Goal: Task Accomplishment & Management: Use online tool/utility

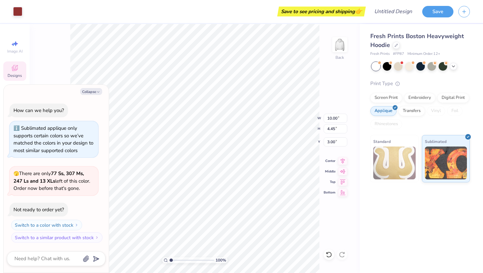
click at [370, 204] on div "Fresh Prints Boston Heavyweight Hoodie Fresh Prints # FP87 Minimum Order: 12 + …" at bounding box center [420, 148] width 123 height 249
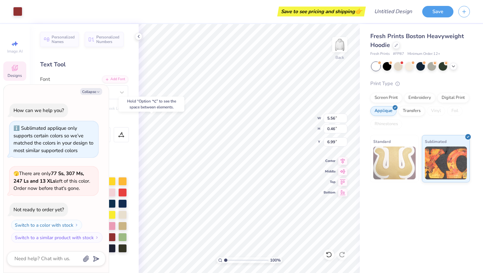
type textarea "x"
type input "6.75"
type textarea "x"
type textarea "K PHI BETA"
type textarea "x"
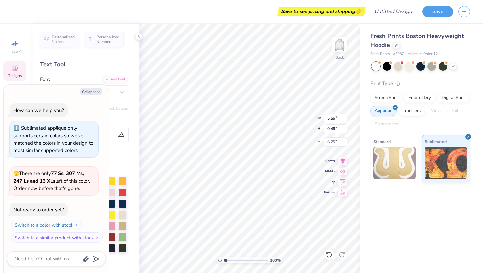
type textarea "Ka PHI BETA"
type textarea "x"
type textarea "Kap PHI BETA"
type textarea "x"
type textarea "Kapp PHI BETA"
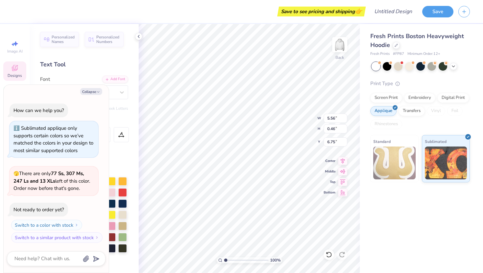
scroll to position [0, 0]
type textarea "x"
type textarea "Kappa PHI BETA"
type textarea "x"
type textarea "Kappa PHI BETA"
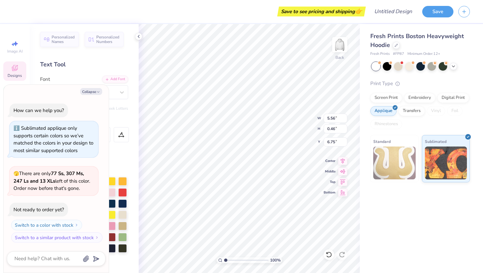
type textarea "x"
type textarea "Kap PHI BETA"
type textarea "x"
type textarea "Ka PHI BETA"
type textarea "x"
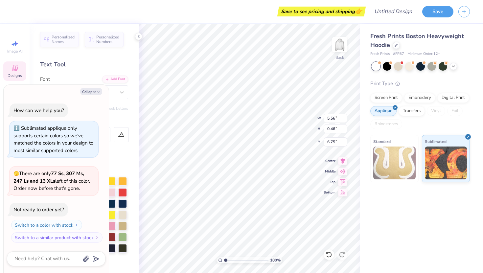
type textarea "K PHI BETA"
type textarea "x"
type textarea "KA PHI BETA"
type textarea "x"
type textarea "KAP PHI BETA"
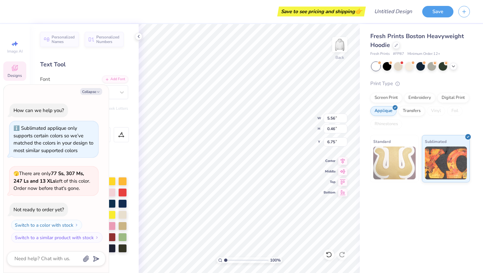
type textarea "x"
type textarea "KAPPA PHI BETA"
type textarea "x"
type textarea "KAPPA PHI BETA"
type textarea "x"
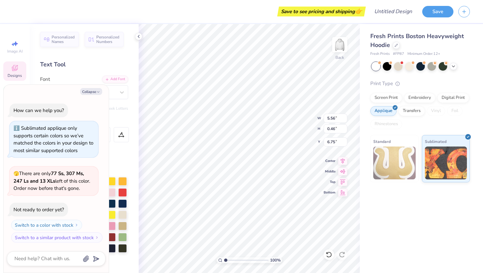
type textarea "KAPPA D PHI BETA"
type textarea "x"
type textarea "KAPPA DE PHI BETA"
type textarea "x"
type textarea "KAPPA DEL PHI BETA"
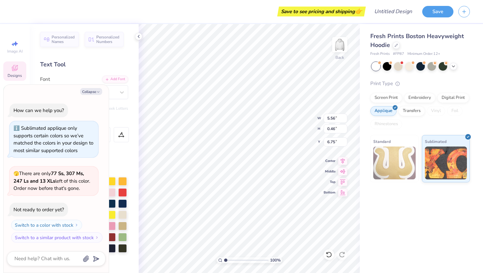
type textarea "x"
type textarea "KAPPA DELT PHI BETA"
type textarea "x"
type textarea "KAPPA DELTA PHI BETA"
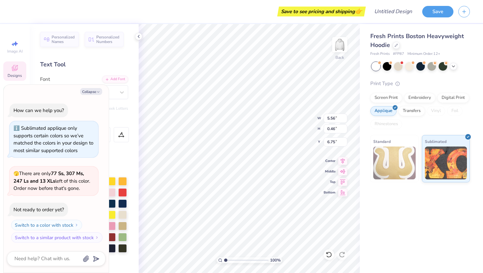
type textarea "x"
type textarea "KAPPA DELTA PHI BET"
type textarea "x"
type textarea "KAPPA DELTA PHI BE"
type textarea "x"
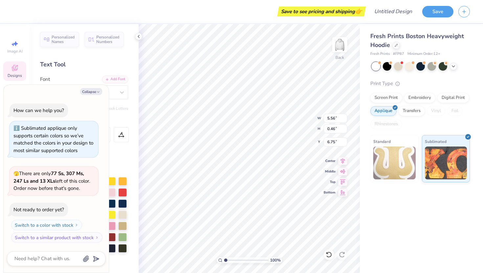
type textarea "KAPPA DELTA PHI B"
type textarea "x"
type textarea "KAPPA DELTA PHI"
type textarea "x"
type textarea "KAPPA DELTA PHI"
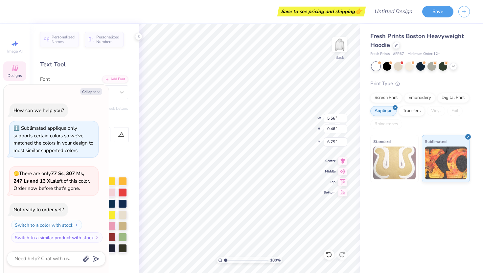
type textarea "x"
type textarea "KAPPA DELTA PH"
type textarea "x"
type textarea "KAPPA DELTA P"
type textarea "x"
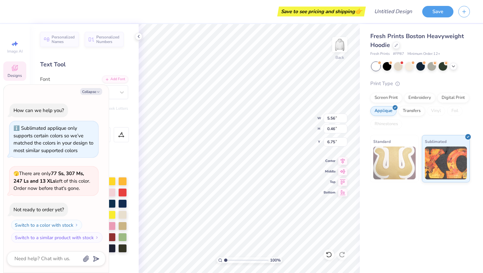
type textarea "KAPPA DELTA"
